Goal: Task Accomplishment & Management: Complete application form

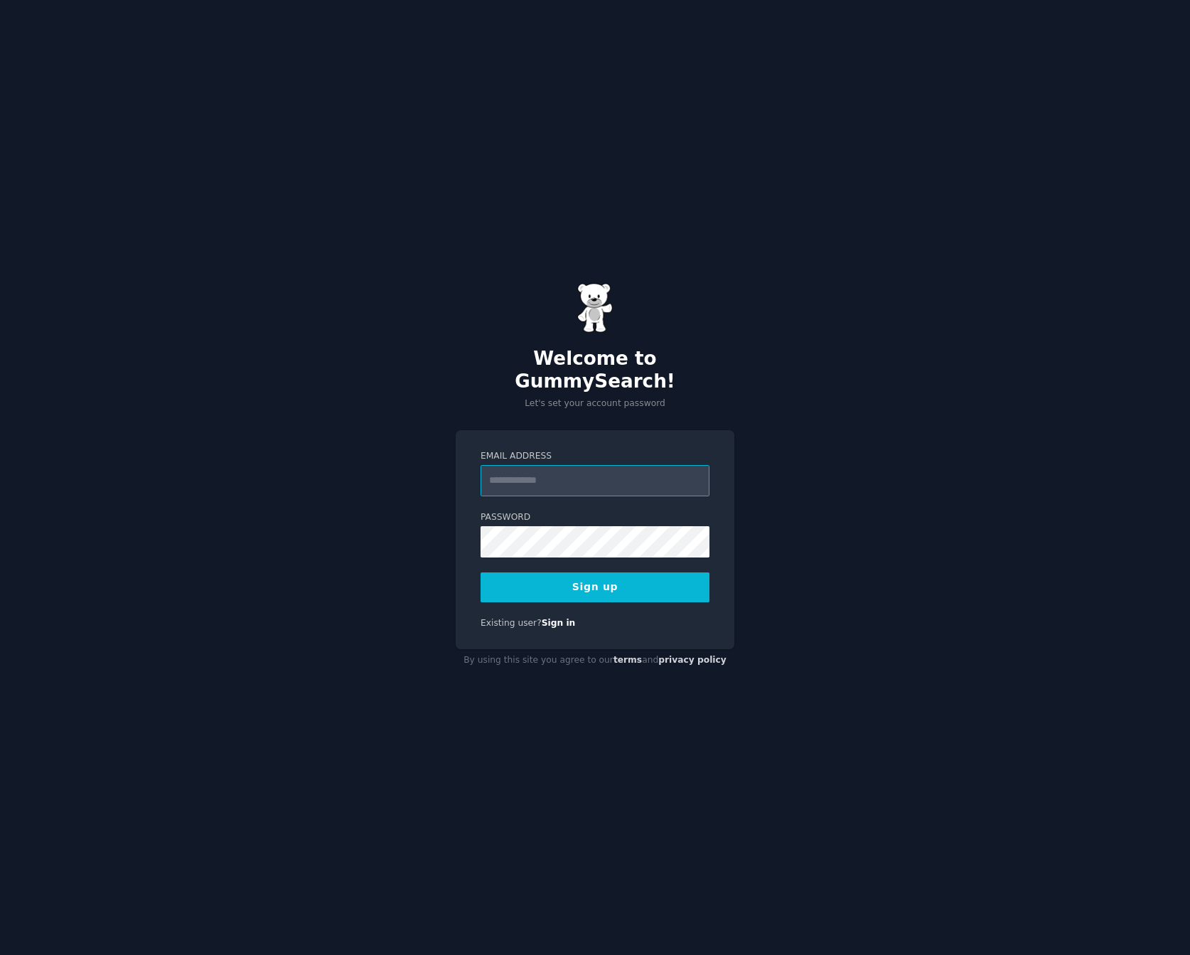
click at [594, 471] on input "Email Address" at bounding box center [595, 480] width 229 height 31
type input "**********"
click at [530, 574] on button "Sign up" at bounding box center [595, 587] width 229 height 30
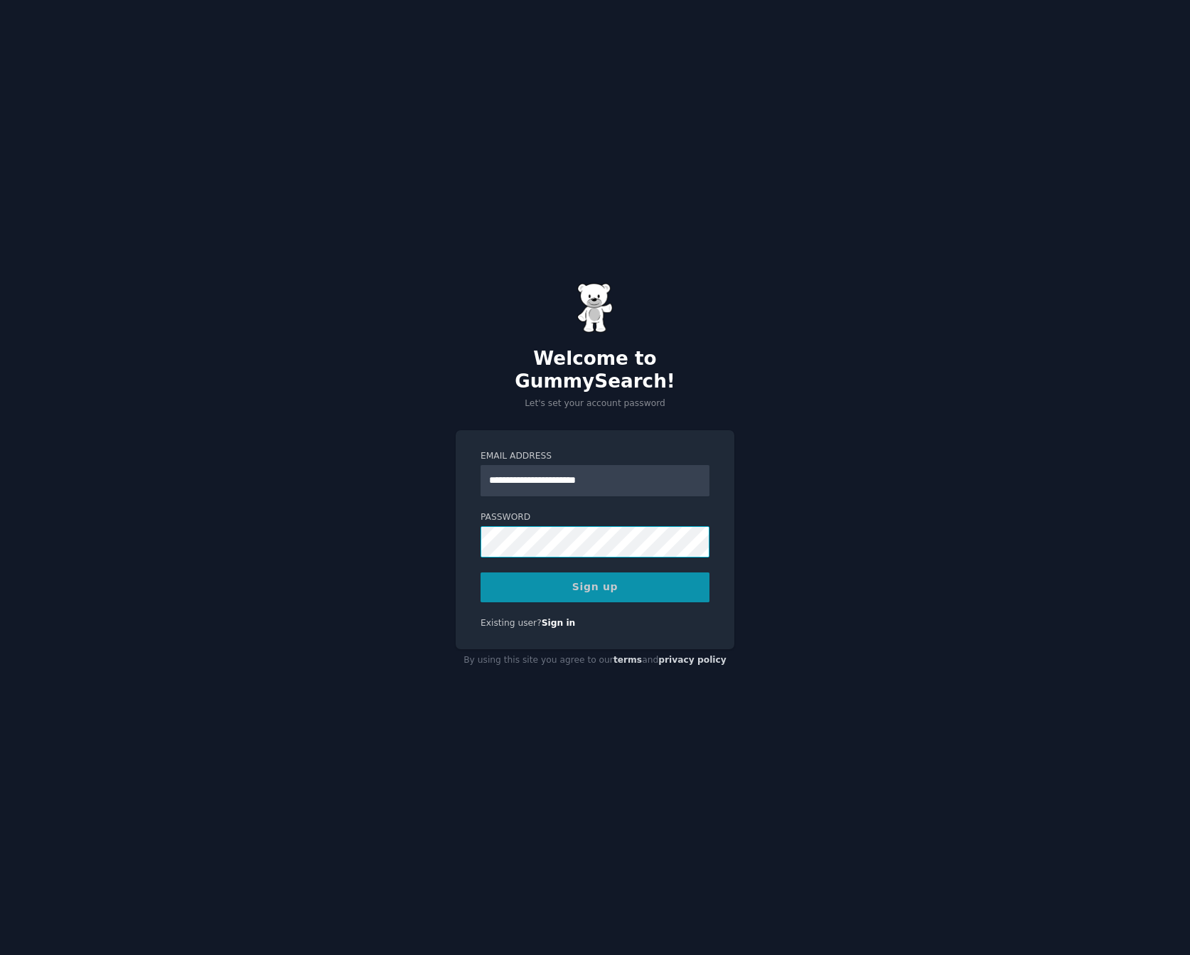
click at [222, 524] on div "**********" at bounding box center [595, 477] width 1190 height 955
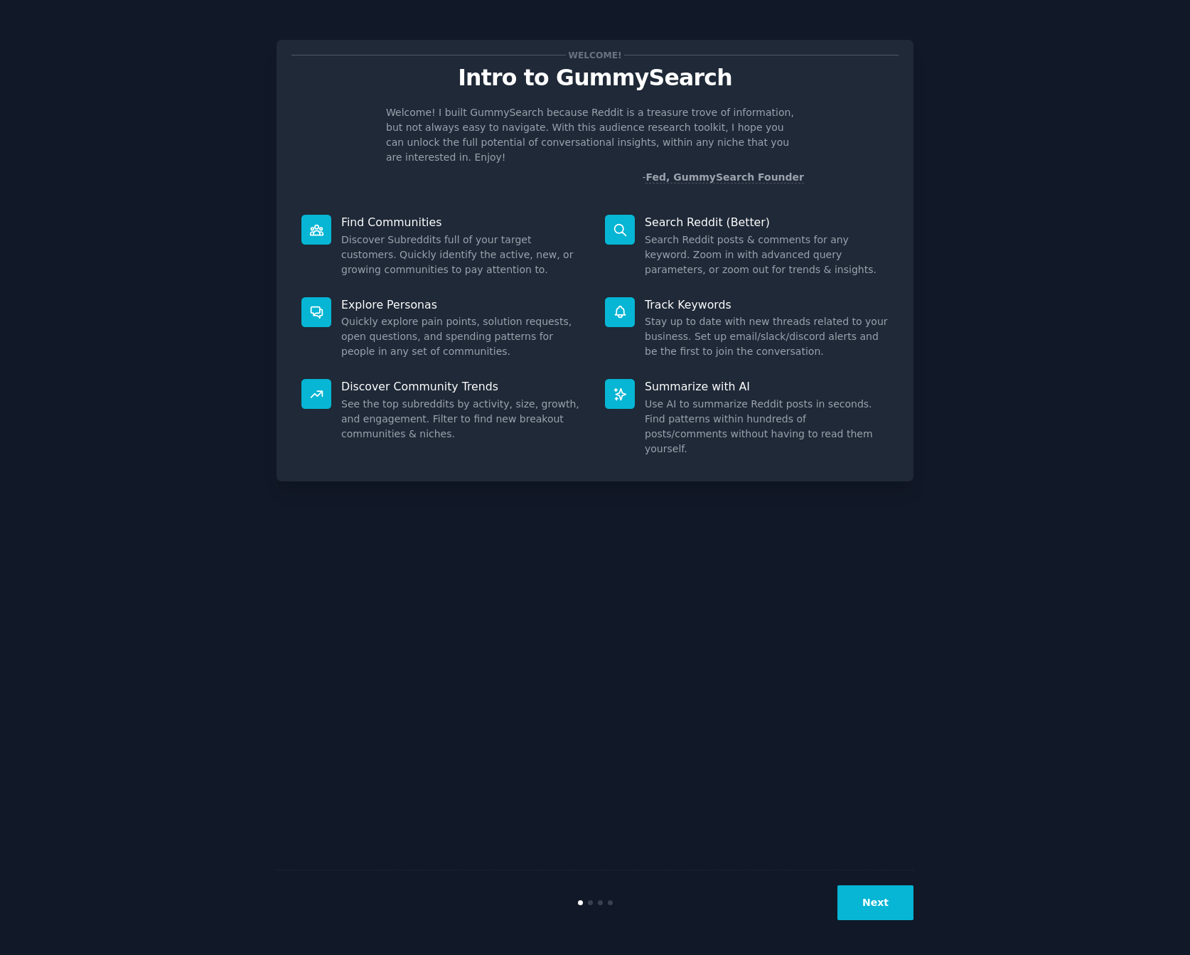
click at [882, 900] on button "Next" at bounding box center [875, 902] width 76 height 35
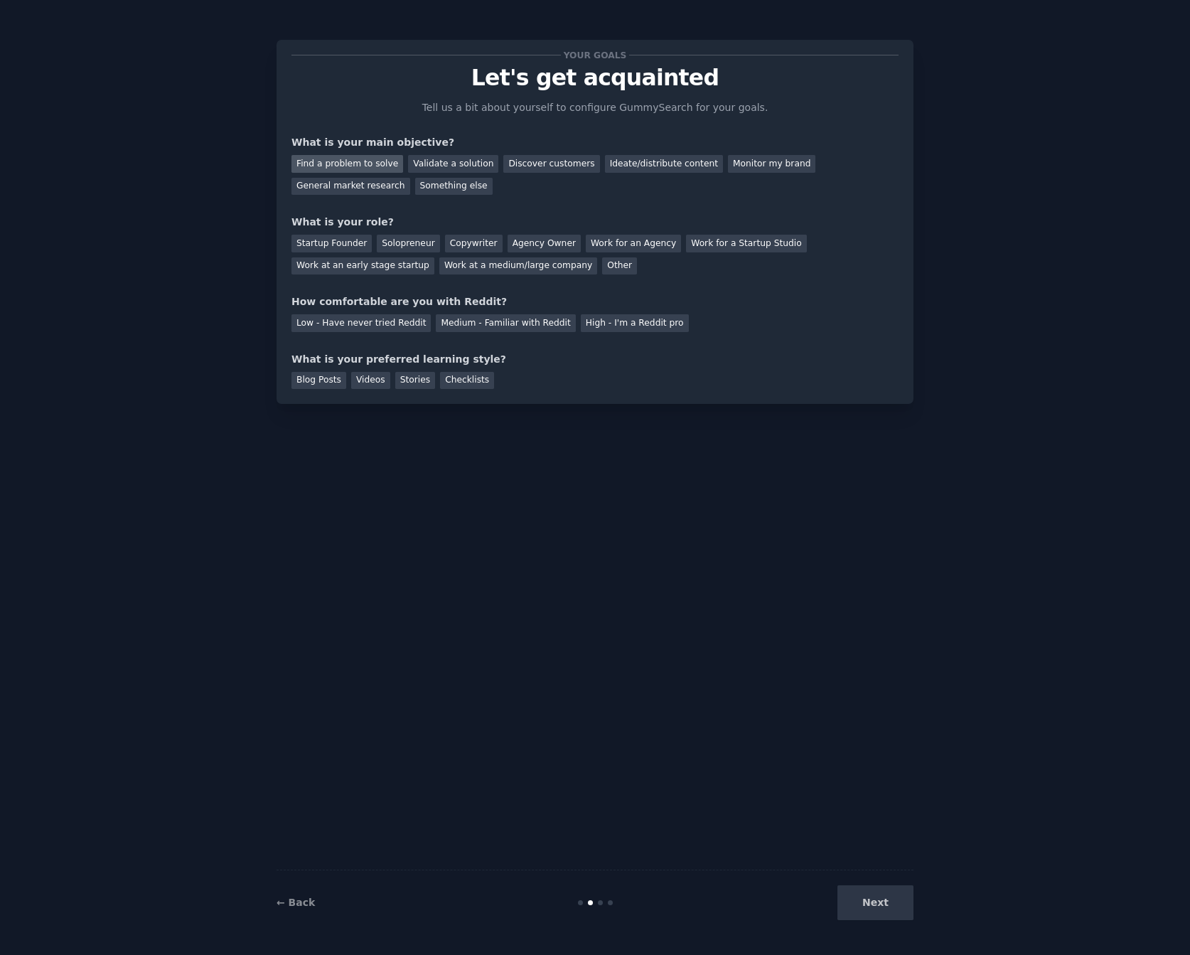
click at [345, 160] on div "Find a problem to solve" at bounding box center [347, 164] width 112 height 18
click at [410, 178] on div "General market research" at bounding box center [350, 187] width 119 height 18
click at [331, 161] on div "Find a problem to solve" at bounding box center [347, 164] width 112 height 18
click at [415, 188] on div "Something else" at bounding box center [453, 187] width 77 height 18
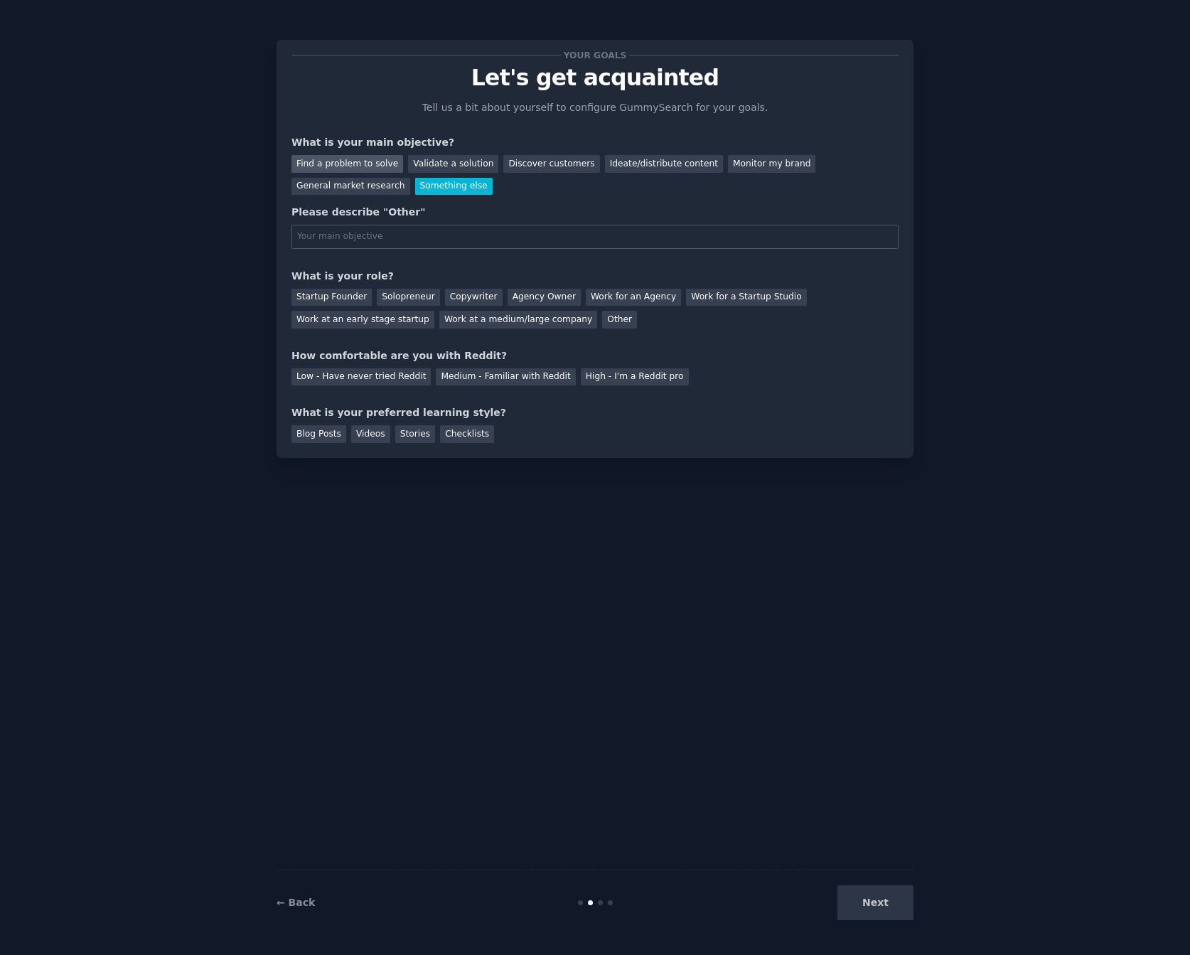
click at [335, 163] on div "Find a problem to solve" at bounding box center [347, 164] width 112 height 18
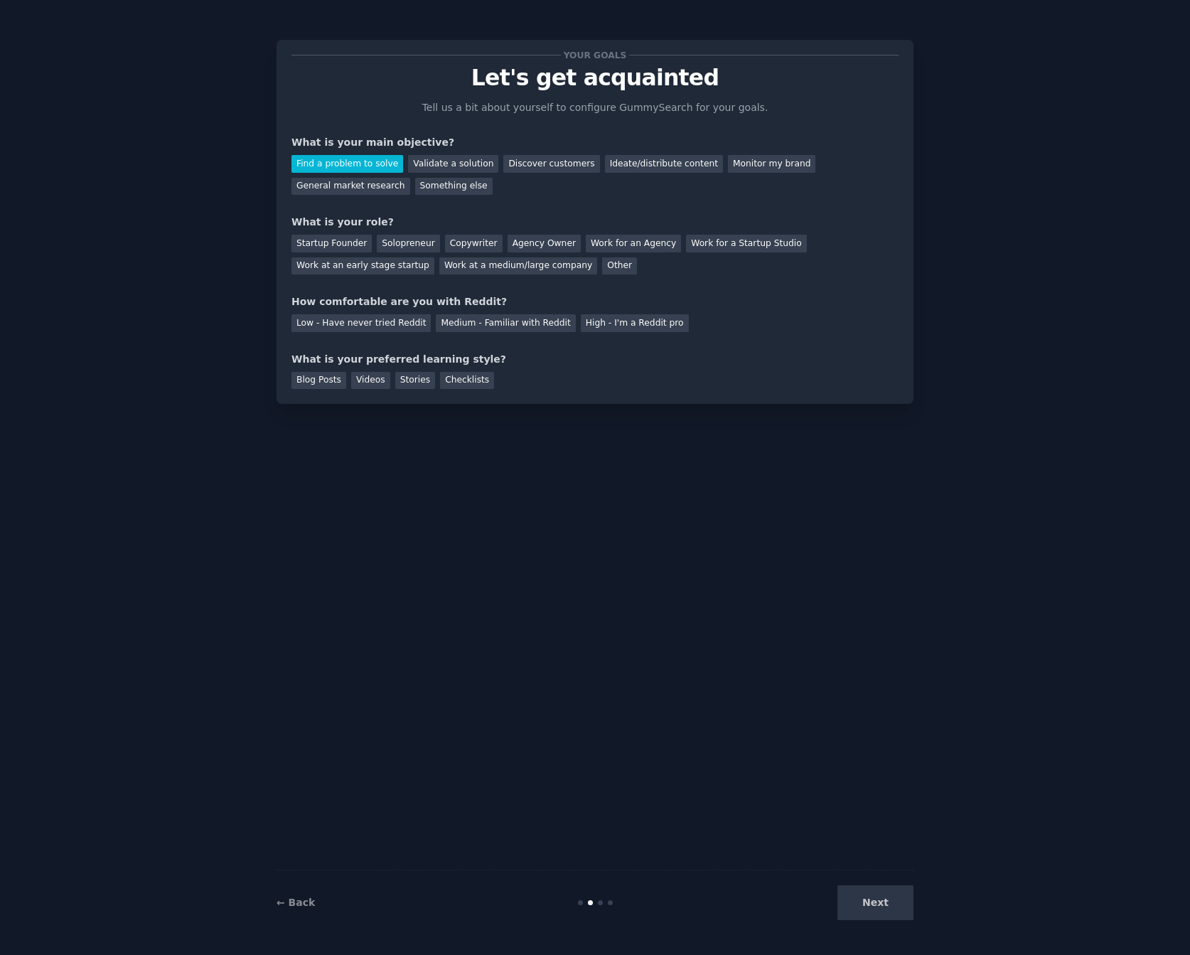
drag, startPoint x: 399, startPoint y: 242, endPoint x: 1142, endPoint y: 69, distance: 762.8
click at [1142, 69] on div "Your goals Let's get acquainted Tell us a bit about yourself to configure Gummy…" at bounding box center [595, 477] width 1150 height 915
click at [393, 237] on div "Solopreneur" at bounding box center [408, 244] width 63 height 18
click at [483, 321] on div "Medium - Familiar with Reddit" at bounding box center [505, 323] width 139 height 18
click at [361, 380] on div "Videos" at bounding box center [370, 381] width 39 height 18
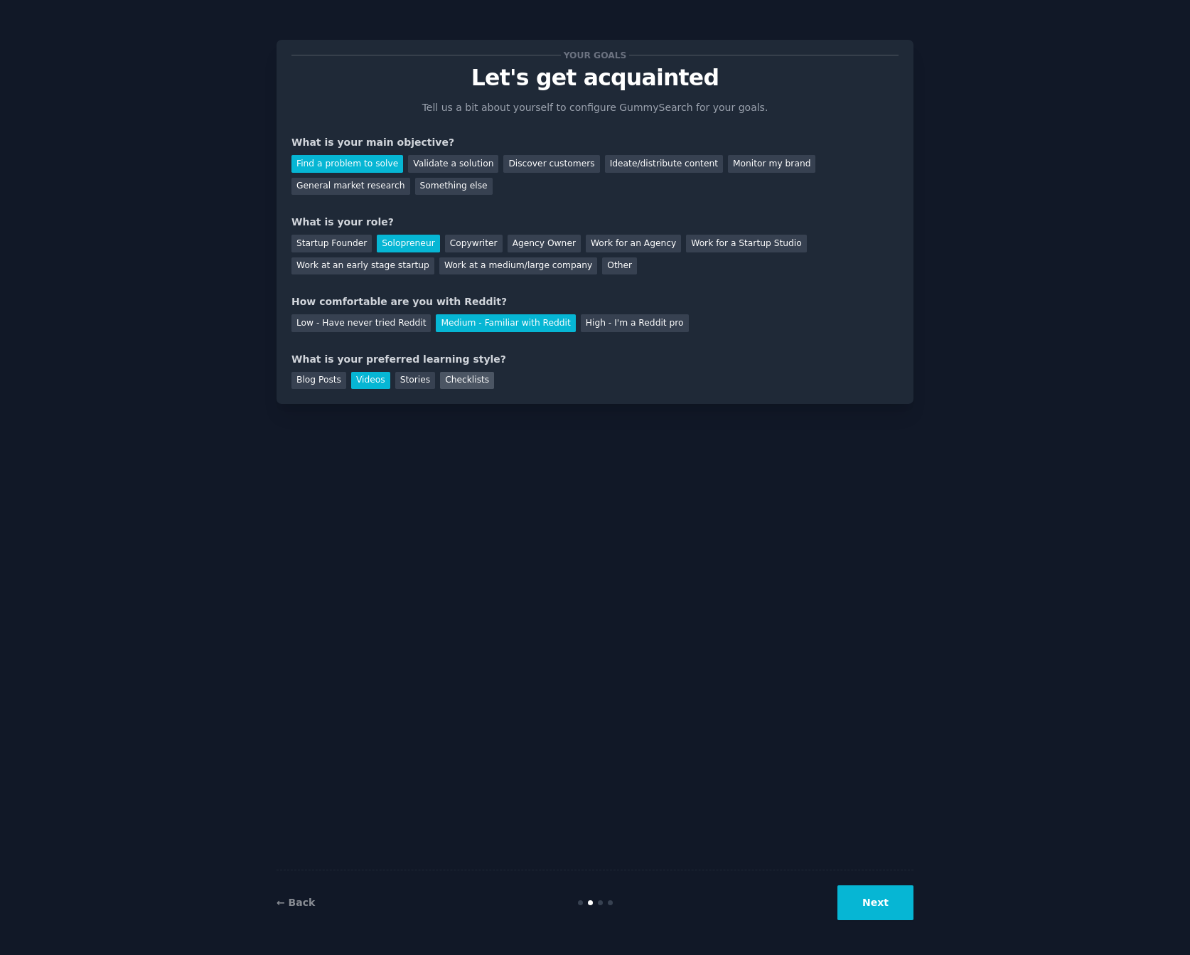
click at [466, 376] on div "Checklists" at bounding box center [467, 381] width 54 height 18
click at [364, 377] on div "Videos" at bounding box center [370, 381] width 39 height 18
click at [864, 903] on button "Next" at bounding box center [875, 902] width 76 height 35
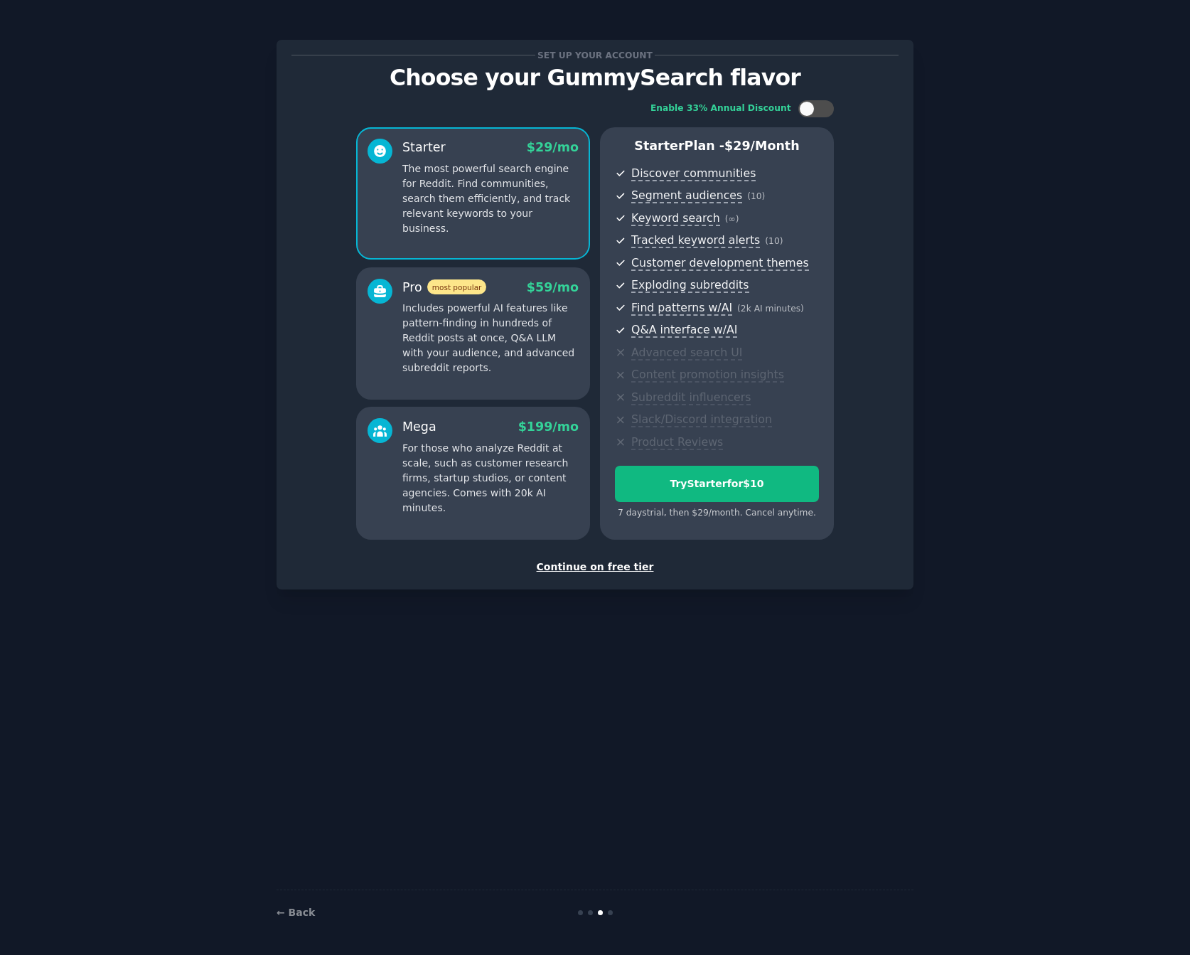
click at [563, 564] on div "Continue on free tier" at bounding box center [594, 566] width 607 height 15
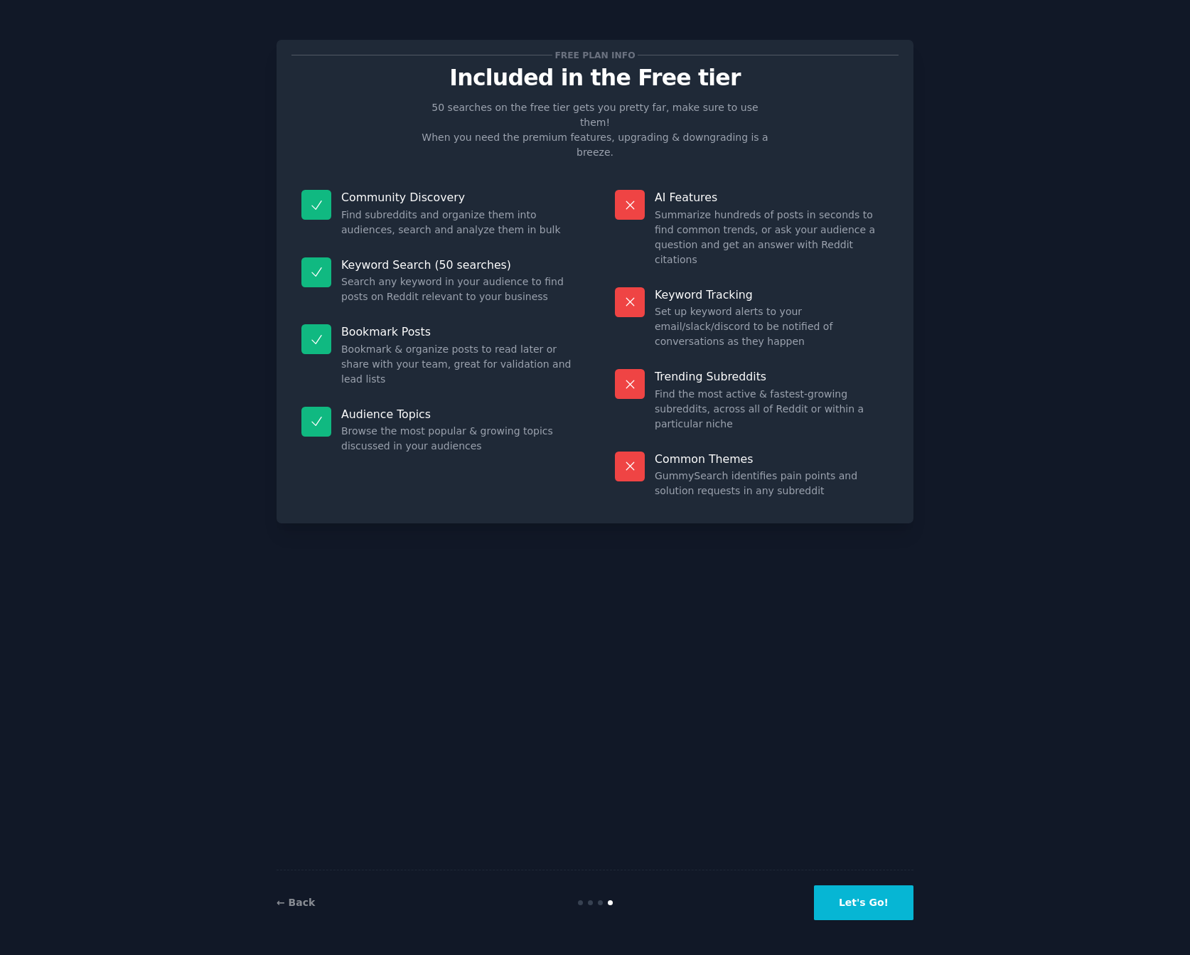
click at [855, 896] on button "Let's Go!" at bounding box center [864, 902] width 100 height 35
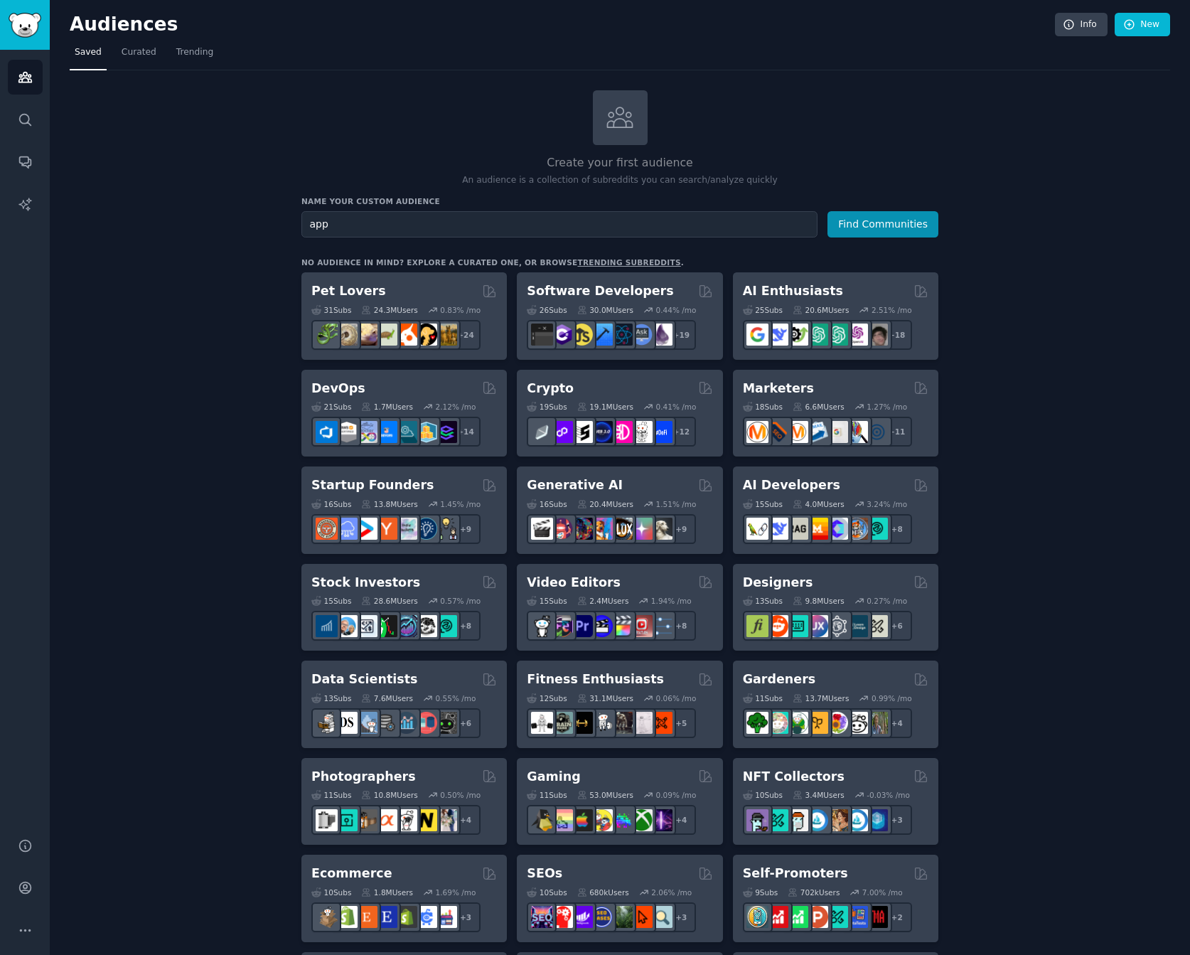
type input "app"
click at [827, 211] on button "Find Communities" at bounding box center [882, 224] width 111 height 26
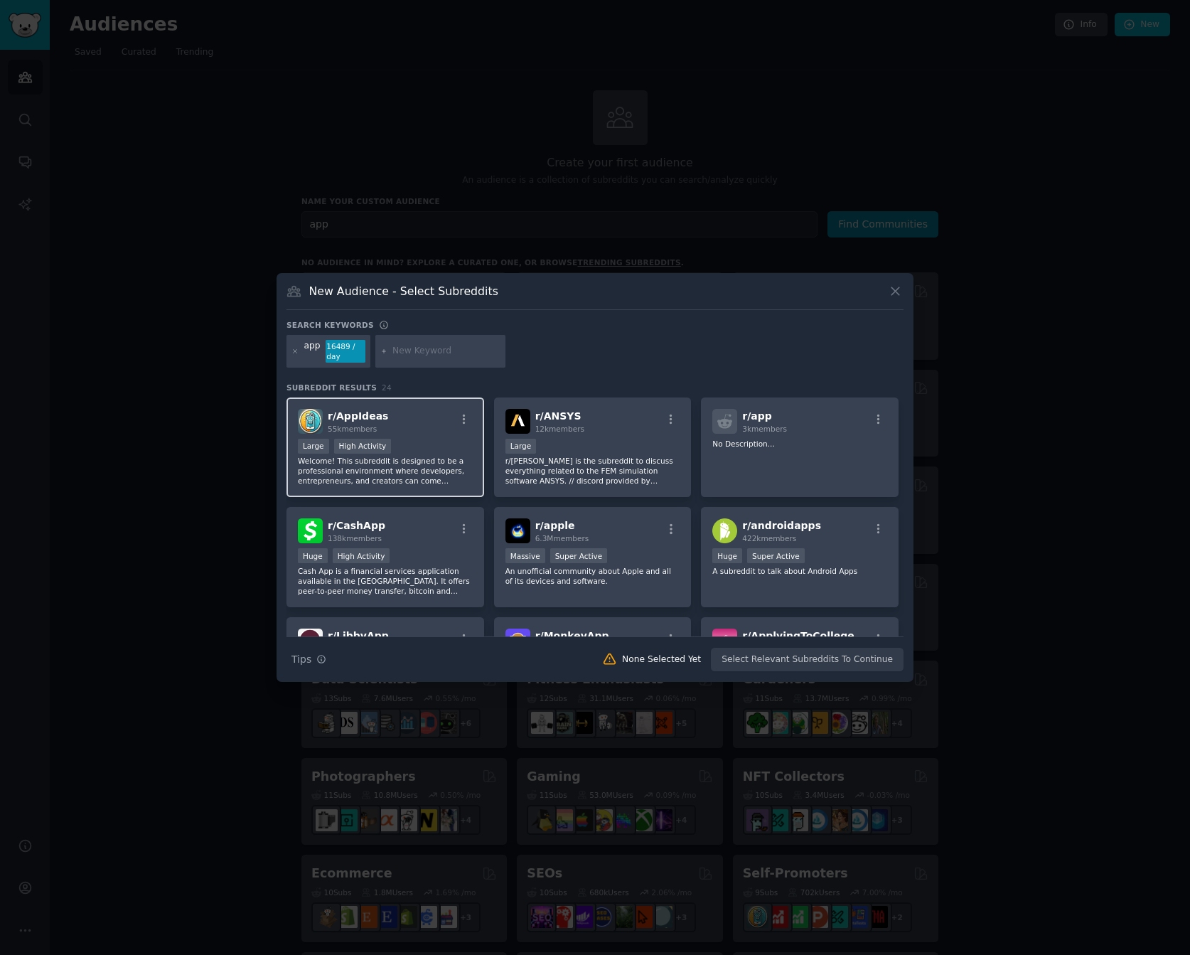
click at [339, 409] on h2 "r/ AppIdeas 55k members" at bounding box center [358, 421] width 60 height 25
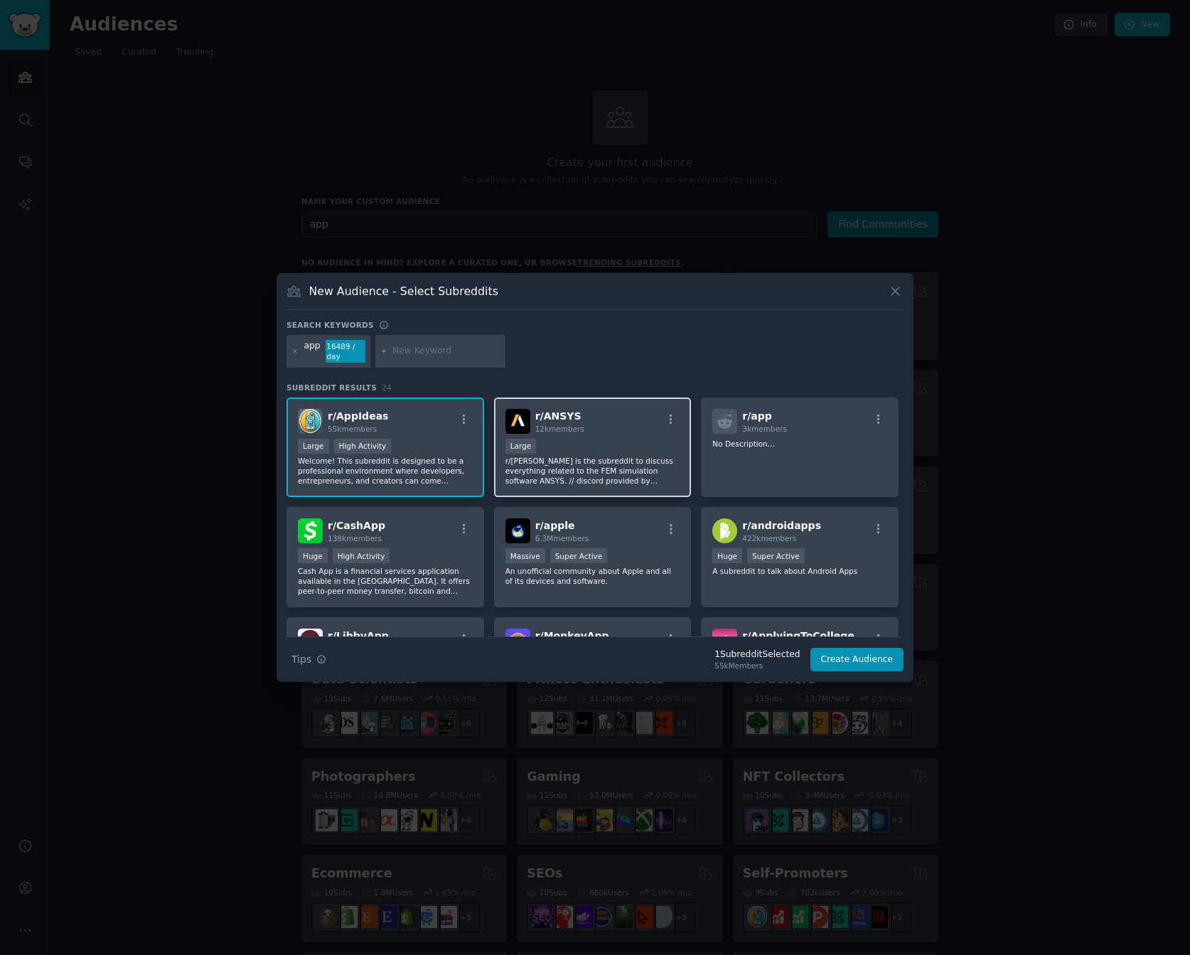
click at [613, 426] on div "r/ [PERSON_NAME] 12k members" at bounding box center [592, 421] width 175 height 25
click at [584, 462] on p "r/[PERSON_NAME] is the subreddit to discuss everything related to the FEM simul…" at bounding box center [592, 471] width 175 height 30
click at [874, 655] on button "Create Audience" at bounding box center [857, 660] width 94 height 24
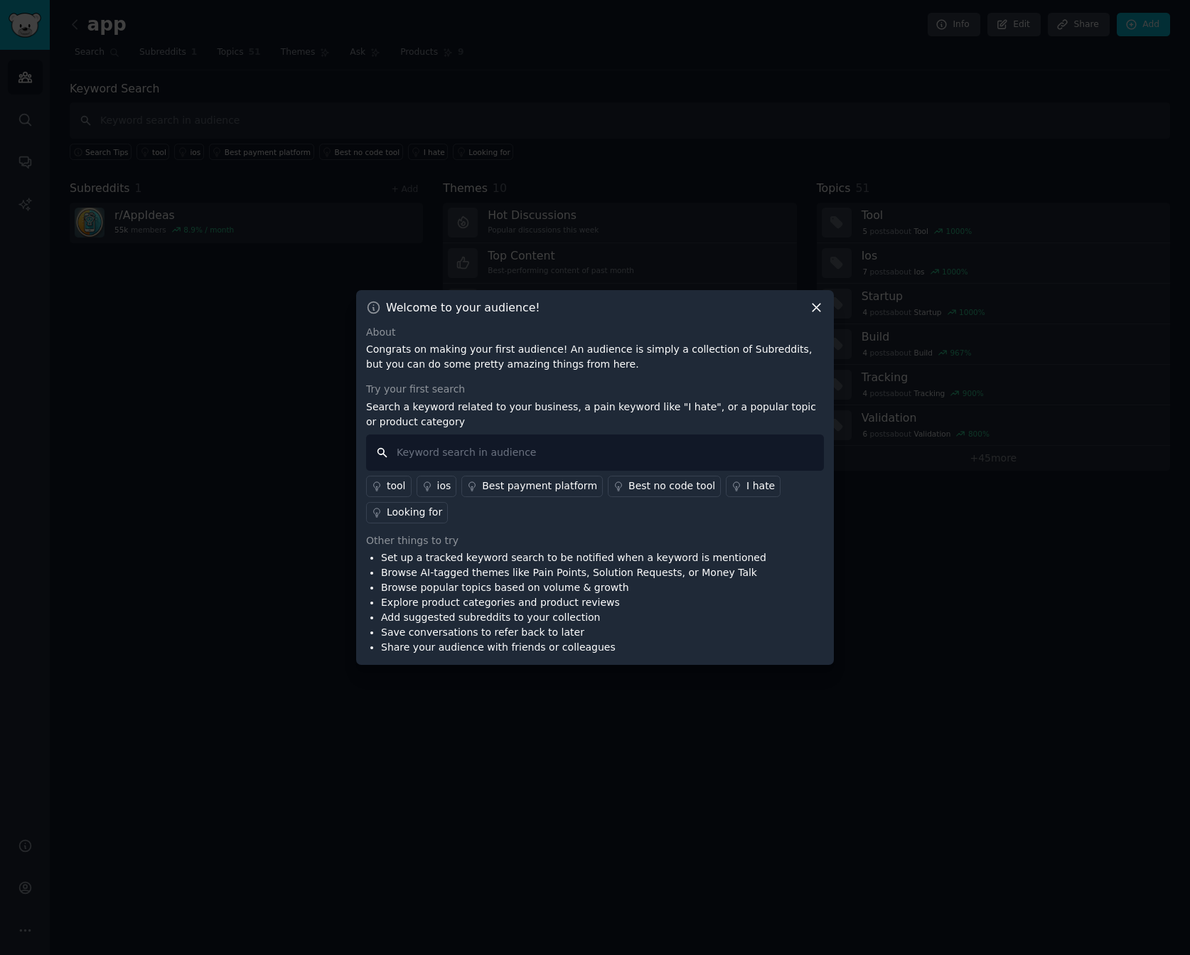
click at [460, 457] on input "text" at bounding box center [595, 452] width 458 height 36
click at [817, 306] on icon at bounding box center [816, 307] width 15 height 15
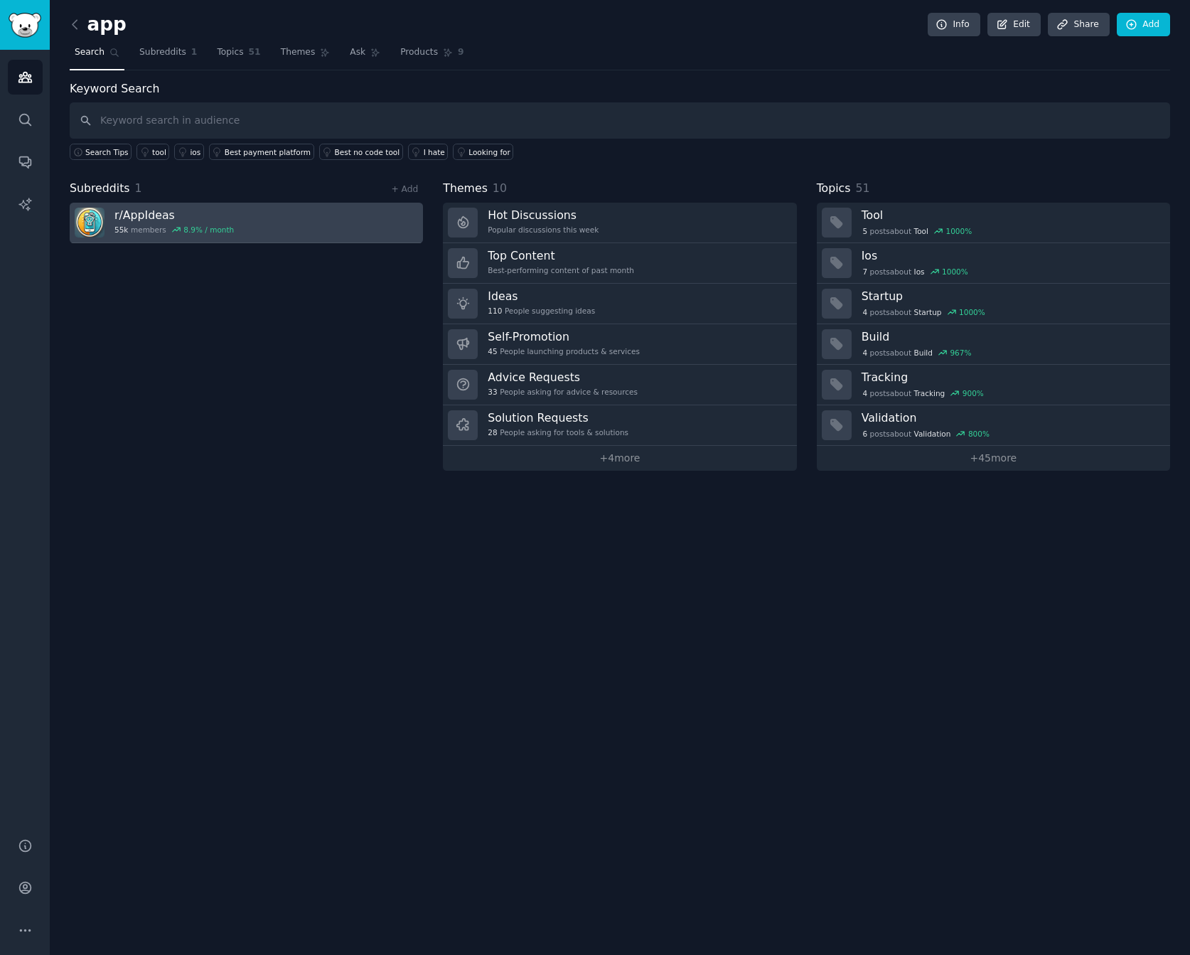
click at [131, 224] on div "r/ AppIdeas 55k members 8.9 % / month" at bounding box center [173, 223] width 119 height 30
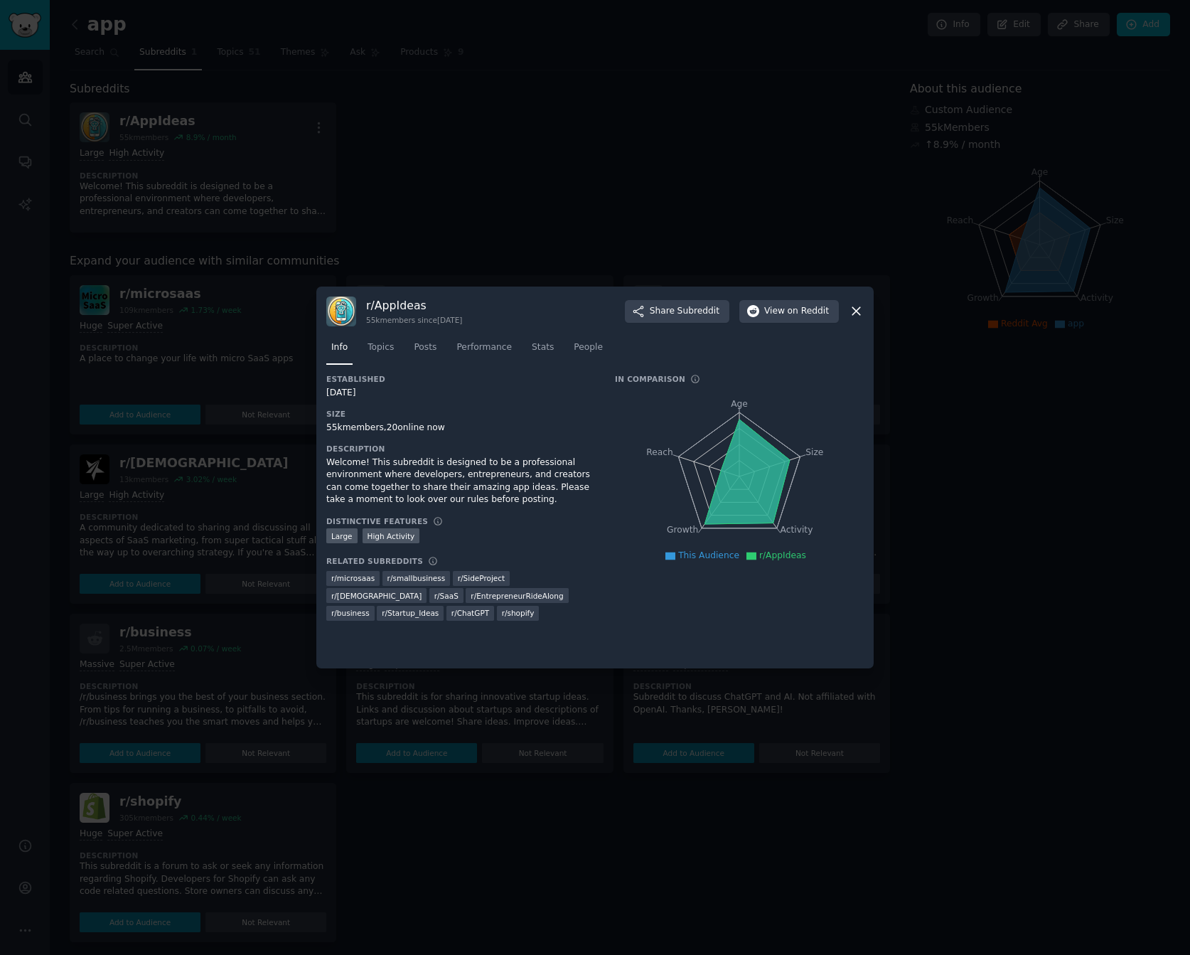
click at [638, 206] on div at bounding box center [595, 477] width 1190 height 955
